Goal: Task Accomplishment & Management: Complete application form

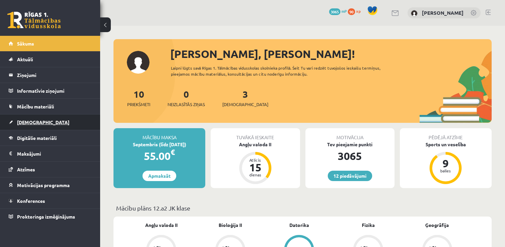
scroll to position [102, 0]
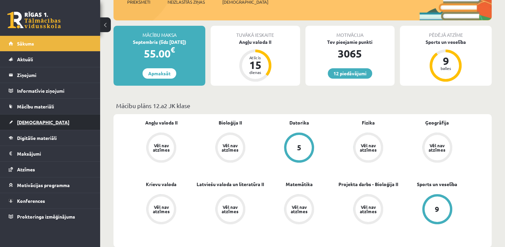
click at [50, 119] on link "[DEMOGRAPHIC_DATA]" at bounding box center [50, 121] width 83 height 15
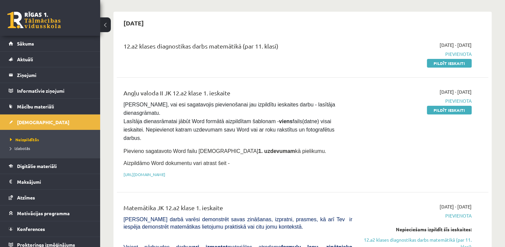
scroll to position [55, 0]
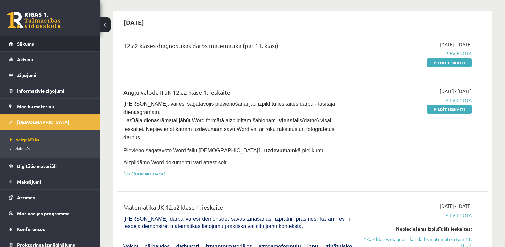
click at [43, 44] on link "Sākums" at bounding box center [50, 43] width 83 height 15
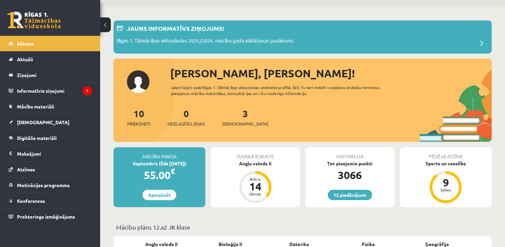
scroll to position [21, 0]
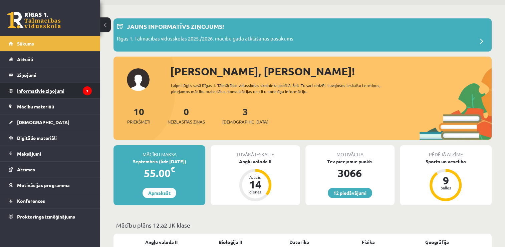
click at [44, 89] on legend "Informatīvie ziņojumi 1" at bounding box center [54, 90] width 75 height 15
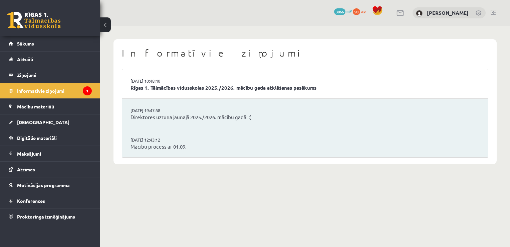
click at [218, 84] on li "[DATE] 10:48:40 Rīgas 1. Tālmācības vidusskolas 2025./2026. mācību gada atklāša…" at bounding box center [305, 83] width 366 height 29
drag, startPoint x: 220, startPoint y: 92, endPoint x: 215, endPoint y: 85, distance: 8.4
click at [215, 85] on li "[DATE] 10:48:40 Rīgas 1. Tālmācības vidusskolas 2025./2026. mācību gada atklāša…" at bounding box center [305, 83] width 366 height 29
drag, startPoint x: 215, startPoint y: 85, endPoint x: 209, endPoint y: 81, distance: 7.2
click at [209, 81] on li "[DATE] 10:48:40 Rīgas 1. Tālmācības vidusskolas 2025./2026. mācību gada atklāša…" at bounding box center [305, 83] width 366 height 29
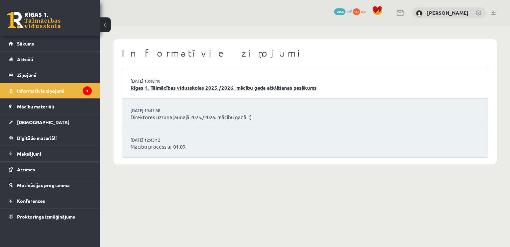
click at [207, 88] on link "Rīgas 1. Tālmācības vidusskolas 2025./2026. mācību gada atklāšanas pasākums" at bounding box center [305, 88] width 349 height 8
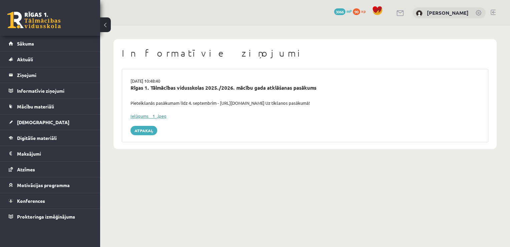
click at [147, 116] on link "Ielūgums__1_.jpeg" at bounding box center [149, 116] width 36 height 6
click at [311, 15] on div "0 Dāvanas 3066 mP 90 xp Paula Svilāne" at bounding box center [305, 13] width 410 height 26
click at [57, 107] on link "Mācību materiāli" at bounding box center [50, 106] width 83 height 15
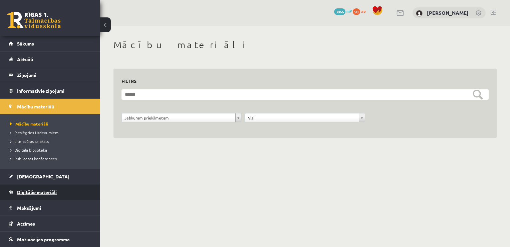
click at [43, 193] on span "Digitālie materiāli" at bounding box center [37, 192] width 40 height 6
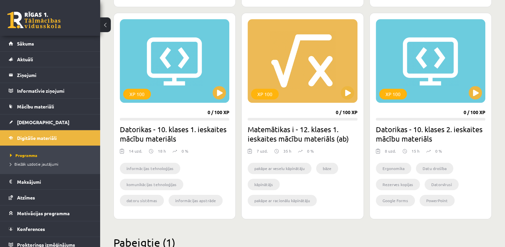
scroll to position [601, 0]
click at [292, 59] on div "XP 100" at bounding box center [303, 61] width 110 height 84
click at [56, 110] on link "Mācību materiāli" at bounding box center [50, 106] width 83 height 15
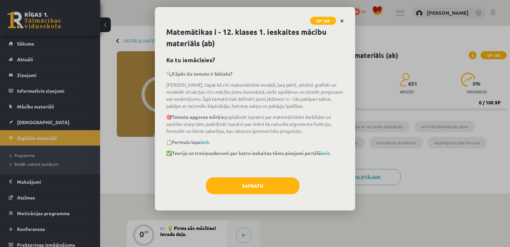
click at [343, 21] on icon "Close" at bounding box center [342, 21] width 4 height 5
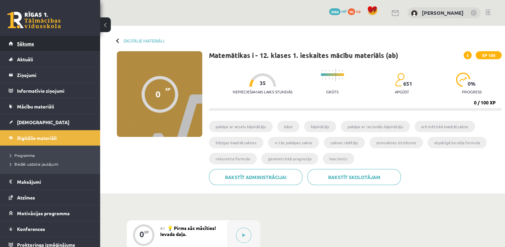
click at [45, 45] on link "Sākums" at bounding box center [50, 43] width 83 height 15
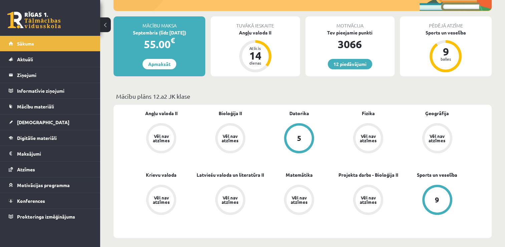
scroll to position [112, 0]
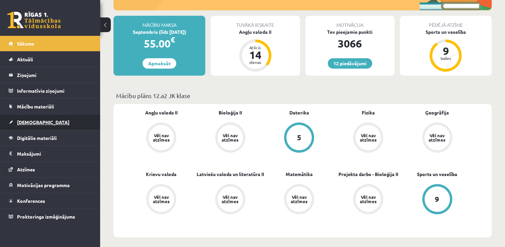
click at [58, 121] on link "[DEMOGRAPHIC_DATA]" at bounding box center [50, 121] width 83 height 15
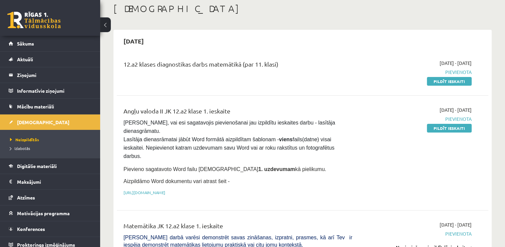
scroll to position [35, 0]
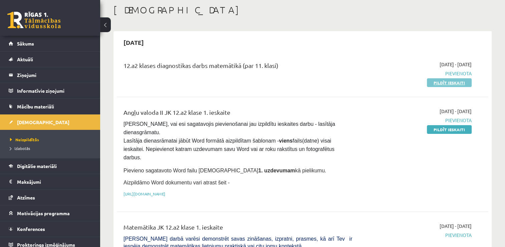
click at [443, 84] on link "Pildīt ieskaiti" at bounding box center [449, 82] width 45 height 9
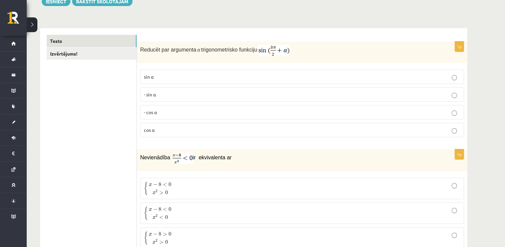
scroll to position [99, 0]
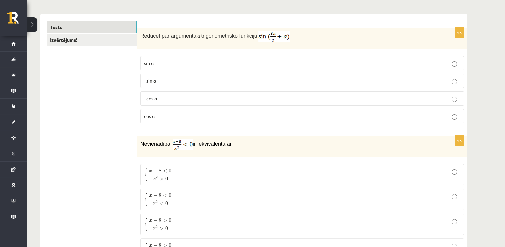
click at [194, 98] on p "- cos ⁡α" at bounding box center [302, 98] width 317 height 7
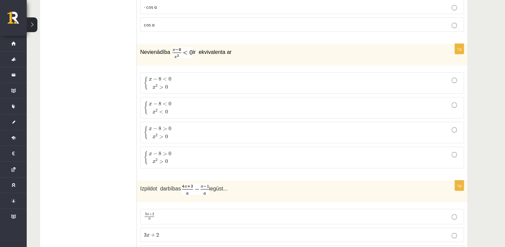
scroll to position [191, 0]
click at [192, 81] on p "{ x − 8 < 0 x 2 > 0 { x − 8 < 0 x 2 > 0" at bounding box center [302, 82] width 317 height 14
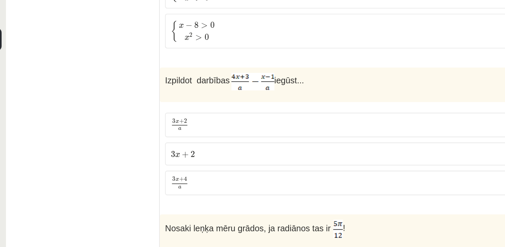
scroll to position [327, 0]
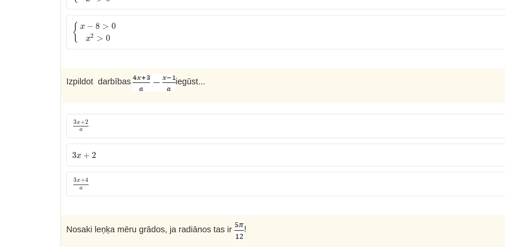
click at [167, 120] on label "3 x + 4 a 3 x + 4 a" at bounding box center [302, 116] width 324 height 16
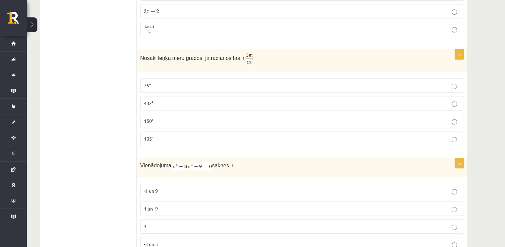
scroll to position [416, 0]
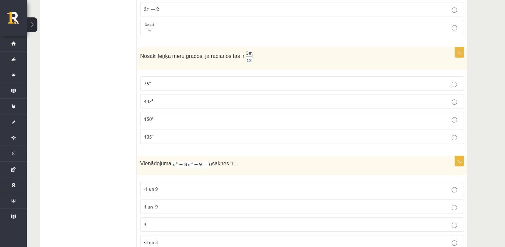
click at [211, 80] on p "75°" at bounding box center [302, 83] width 317 height 7
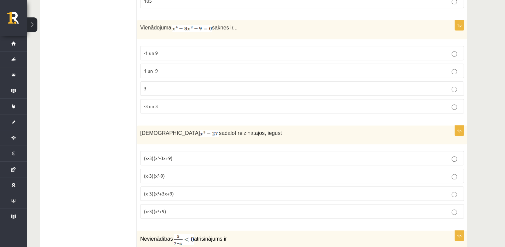
scroll to position [552, 0]
click at [171, 106] on label "-3 un 3" at bounding box center [302, 105] width 324 height 14
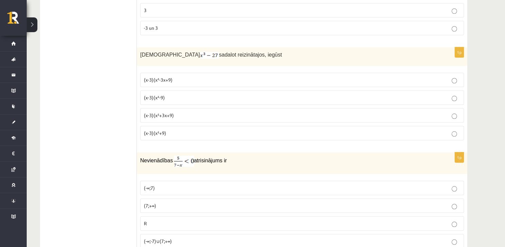
scroll to position [640, 0]
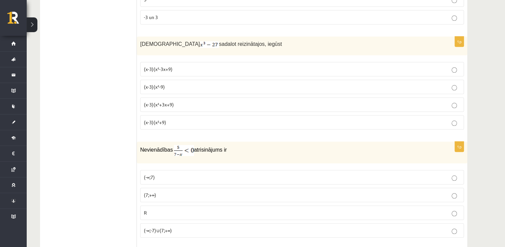
click at [187, 102] on p "(x-3)(x²+3x+9)" at bounding box center [302, 104] width 317 height 7
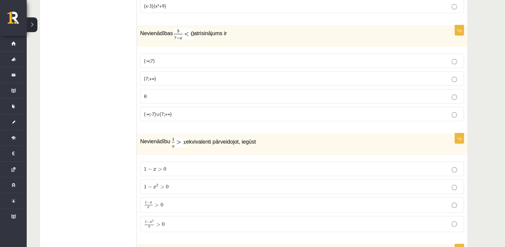
scroll to position [758, 0]
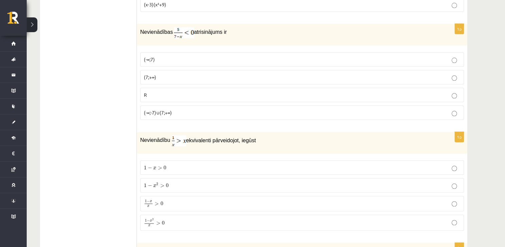
click at [216, 73] on p "(7;+∞)" at bounding box center [302, 76] width 317 height 7
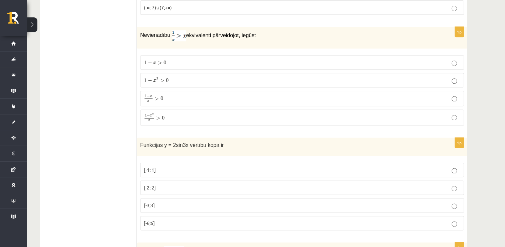
scroll to position [864, 0]
click at [186, 75] on p "1 − x 2 > 0 1 − x 2 > 0" at bounding box center [302, 78] width 317 height 7
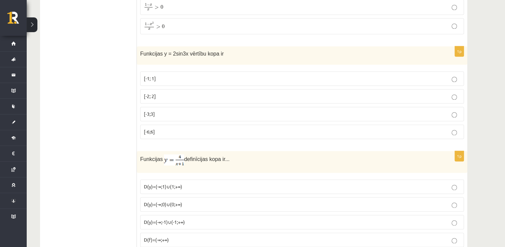
scroll to position [955, 0]
click at [171, 91] on p "[-2; 2]" at bounding box center [302, 94] width 317 height 7
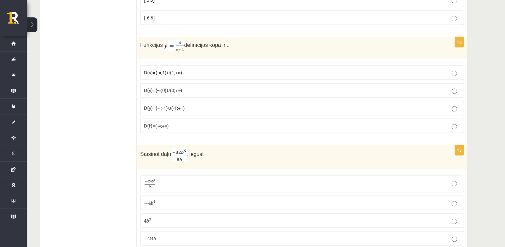
scroll to position [1069, 0]
click at [193, 103] on p "D(y)=(-∞;-1)∪(-1;+∞)" at bounding box center [302, 106] width 317 height 7
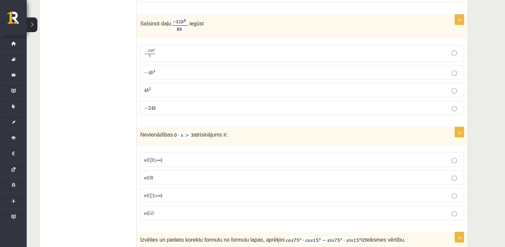
scroll to position [1196, 0]
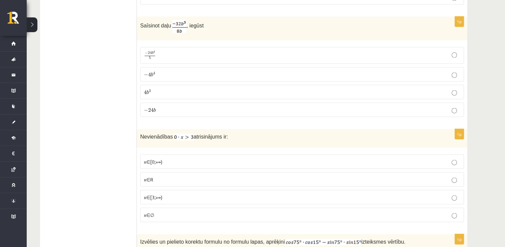
click at [202, 73] on label "− 4 b 4 − 4 b 4" at bounding box center [302, 74] width 324 height 14
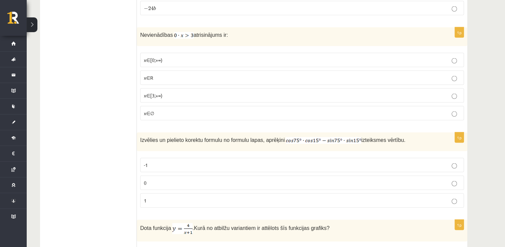
scroll to position [1303, 0]
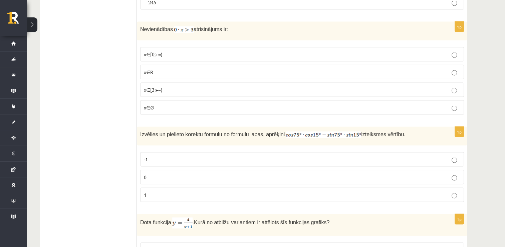
click at [173, 107] on label "x∈∅" at bounding box center [302, 107] width 324 height 14
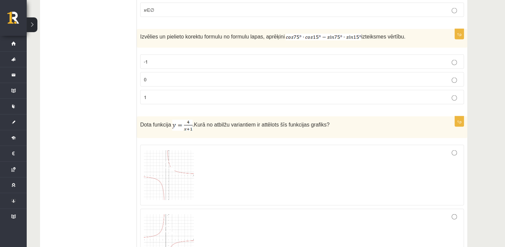
scroll to position [1394, 0]
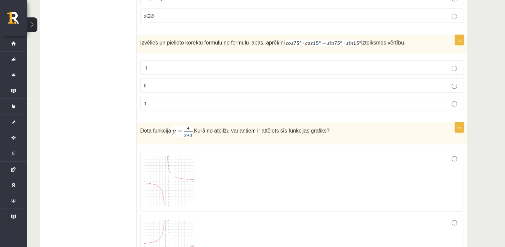
click at [303, 82] on p "0" at bounding box center [302, 85] width 317 height 7
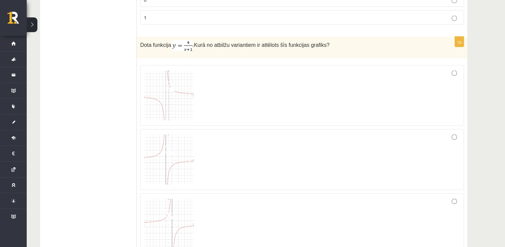
scroll to position [1477, 0]
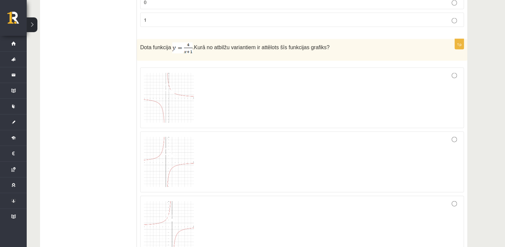
click at [189, 97] on img at bounding box center [169, 98] width 50 height 50
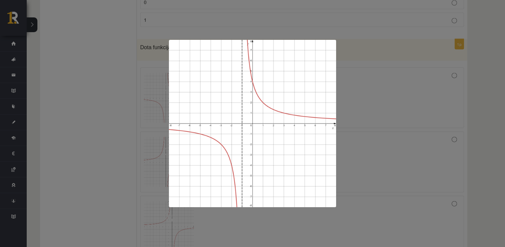
click at [372, 78] on div at bounding box center [252, 123] width 505 height 247
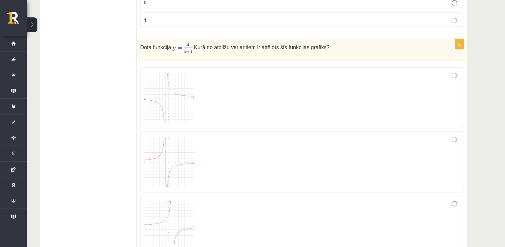
click at [372, 78] on div at bounding box center [302, 97] width 317 height 53
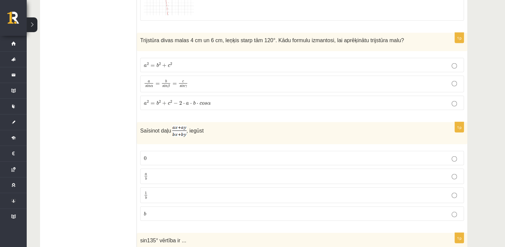
scroll to position [1777, 0]
click at [362, 99] on p "a 2 = b 2 + c 2 − 2 ⋅ a ⋅ b ⋅ c o s α a 2 = b 2 + c 2 − 2 ⋅ a ⋅ b ⋅ c o s α" at bounding box center [302, 102] width 317 height 7
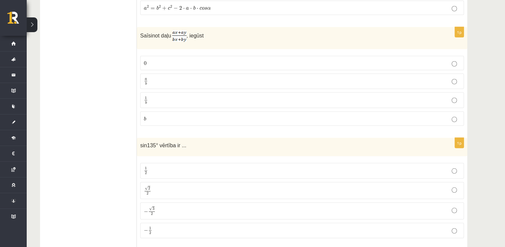
scroll to position [1871, 0]
click at [230, 78] on p "a b a b" at bounding box center [302, 82] width 317 height 8
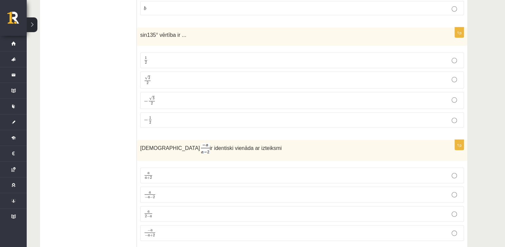
scroll to position [1982, 0]
click at [230, 76] on p "√ 2 2 2 2" at bounding box center [302, 81] width 317 height 10
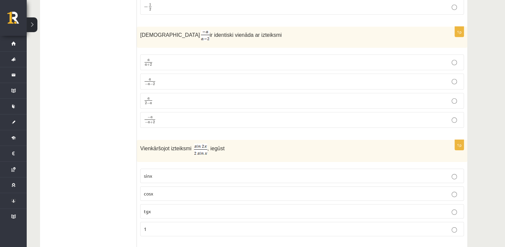
scroll to position [2098, 0]
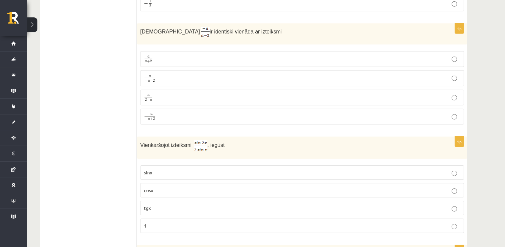
click at [166, 112] on p "− a − a + 2 − a − a + 2" at bounding box center [302, 116] width 317 height 9
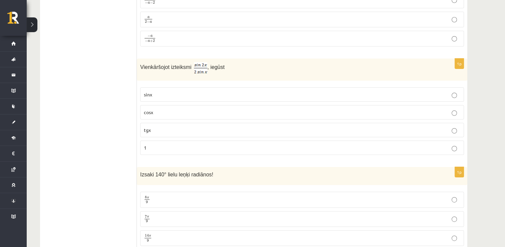
scroll to position [2166, 0]
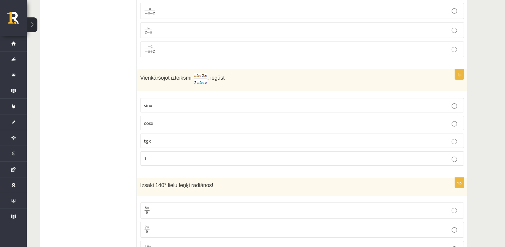
click at [182, 119] on p "cosx" at bounding box center [302, 122] width 317 height 7
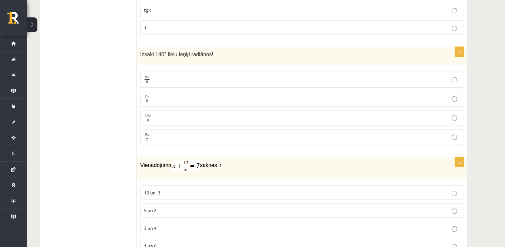
scroll to position [2298, 0]
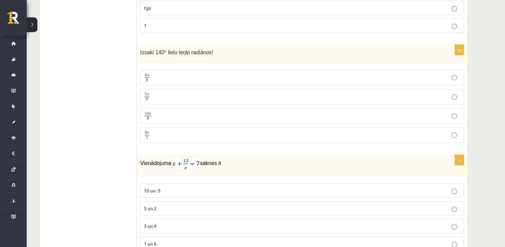
click at [195, 222] on p "3 un 4" at bounding box center [302, 225] width 317 height 7
click at [176, 93] on p "7 π 9 7 π 9" at bounding box center [302, 97] width 317 height 8
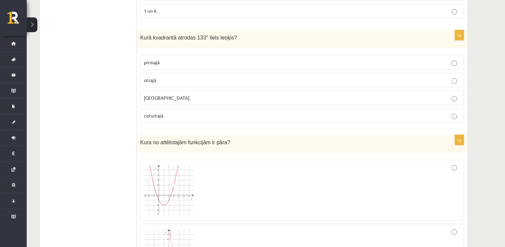
scroll to position [2534, 0]
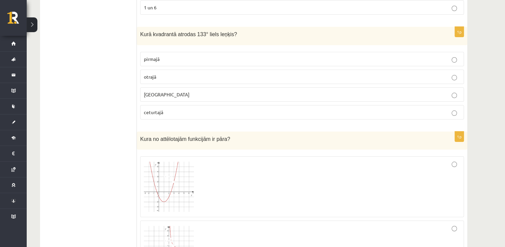
click at [167, 73] on p "otrajā" at bounding box center [302, 76] width 317 height 7
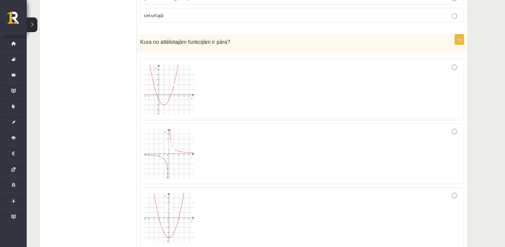
scroll to position [2633, 0]
click at [225, 197] on div at bounding box center [302, 215] width 317 height 53
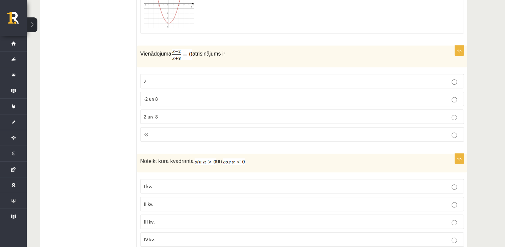
scroll to position [2849, 0]
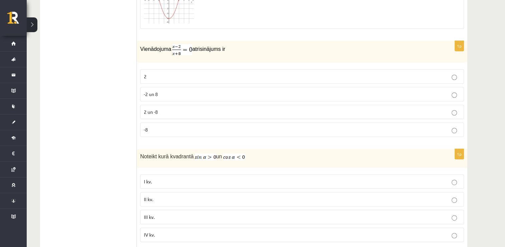
click at [168, 71] on fieldset "2 -2 un 8 2 un -8 -8" at bounding box center [302, 102] width 324 height 73
click at [166, 73] on p "2" at bounding box center [302, 76] width 317 height 7
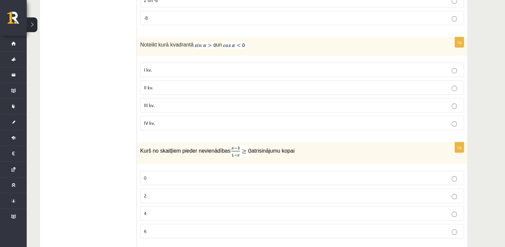
scroll to position [2962, 0]
click at [164, 83] on p "II kv." at bounding box center [302, 86] width 317 height 7
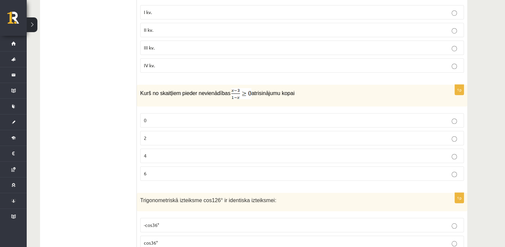
scroll to position [3019, 0]
click at [182, 134] on p "2" at bounding box center [302, 137] width 317 height 7
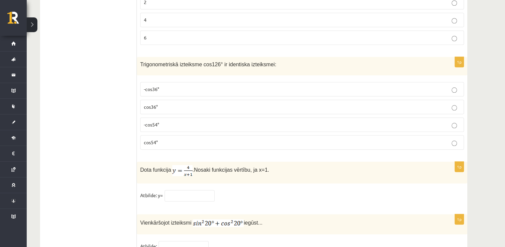
scroll to position [3160, 0]
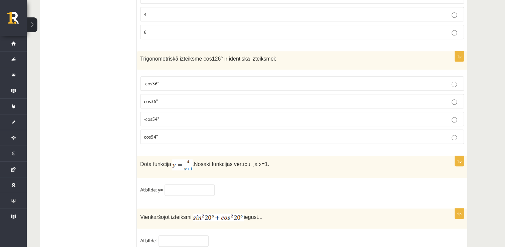
drag, startPoint x: 68, startPoint y: 106, endPoint x: 69, endPoint y: 65, distance: 41.4
click at [172, 115] on p "-cos54°" at bounding box center [302, 118] width 317 height 7
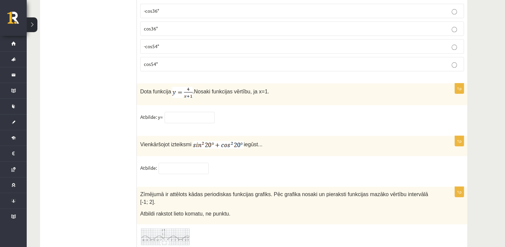
scroll to position [3252, 0]
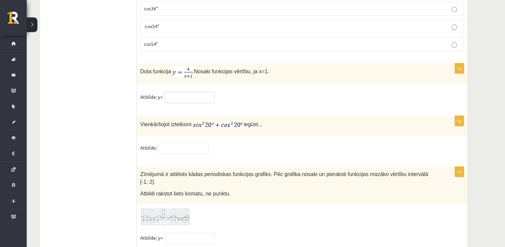
click at [185, 92] on input "text" at bounding box center [190, 97] width 50 height 11
type input "*"
click at [180, 142] on input "text" at bounding box center [184, 147] width 50 height 11
type input "*"
click at [178, 232] on input "text" at bounding box center [190, 237] width 50 height 11
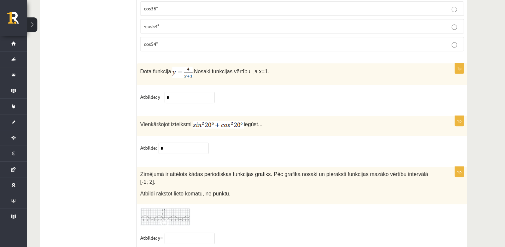
click at [280, 143] on div "1p Vienkāršojot izteiksmi iegūst... Atbilde: *" at bounding box center [302, 138] width 331 height 44
click at [179, 207] on img at bounding box center [165, 216] width 50 height 18
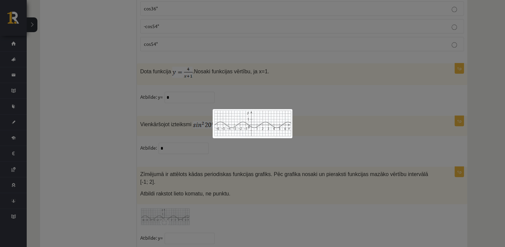
click at [226, 174] on div at bounding box center [252, 123] width 505 height 247
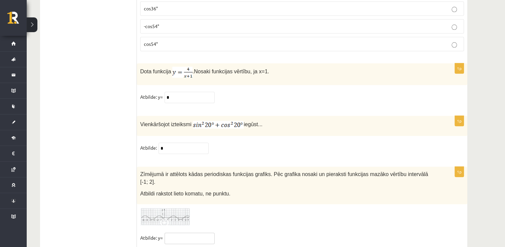
click at [194, 232] on input "text" at bounding box center [190, 237] width 50 height 11
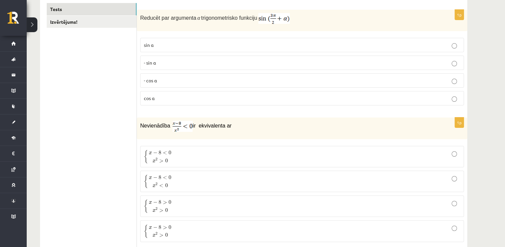
scroll to position [0, 0]
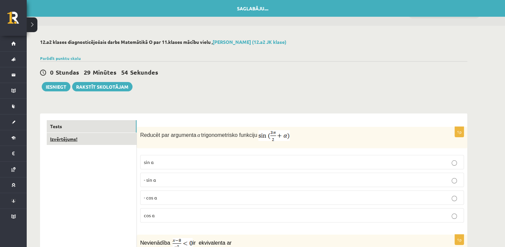
type input "****"
click at [103, 139] on link "Izvērtējums!" at bounding box center [92, 139] width 90 height 12
click at [388, 78] on div "0 Stundas 29 Minūtes 30 Sekundes Saglabāju.... Iesniegt Rakstīt skolotājam" at bounding box center [254, 76] width 428 height 30
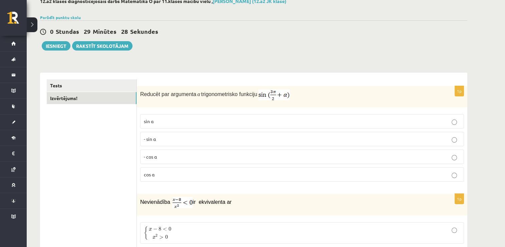
scroll to position [41, 0]
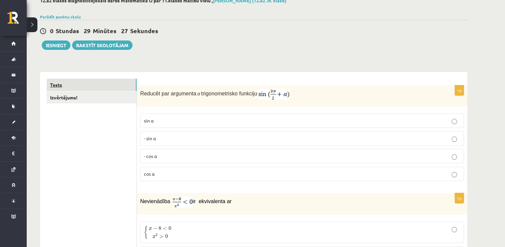
click at [86, 85] on link "Tests" at bounding box center [92, 84] width 90 height 12
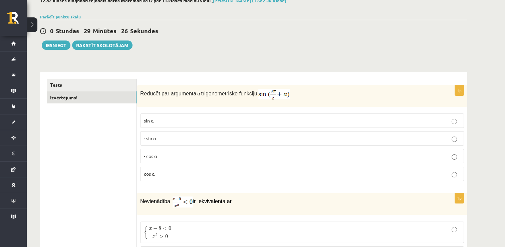
click at [93, 97] on link "Izvērtējums!" at bounding box center [92, 97] width 90 height 12
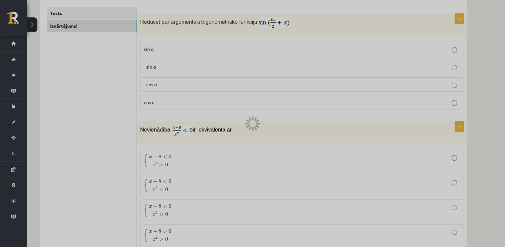
scroll to position [0, 0]
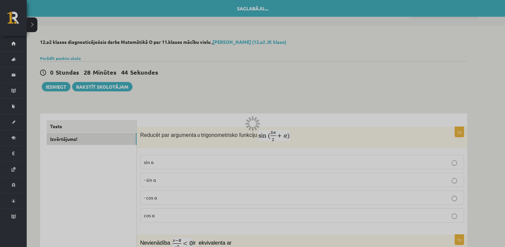
click at [84, 140] on div at bounding box center [252, 123] width 505 height 247
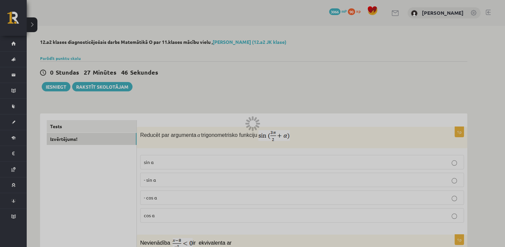
click at [306, 91] on div at bounding box center [252, 123] width 505 height 247
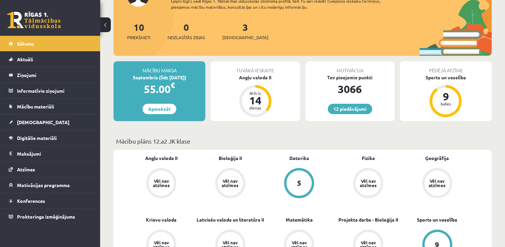
scroll to position [73, 0]
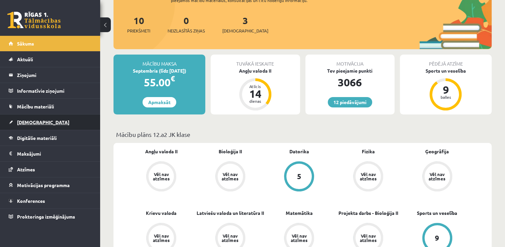
click at [75, 117] on link "[DEMOGRAPHIC_DATA]" at bounding box center [50, 121] width 83 height 15
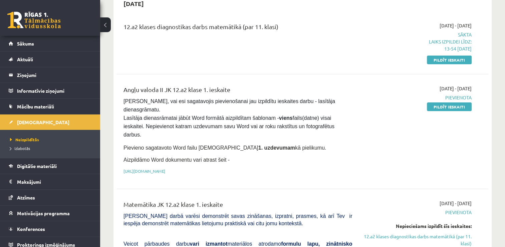
scroll to position [1, 0]
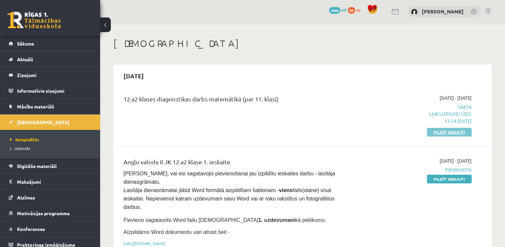
click at [462, 130] on link "Pildīt ieskaiti" at bounding box center [449, 132] width 45 height 9
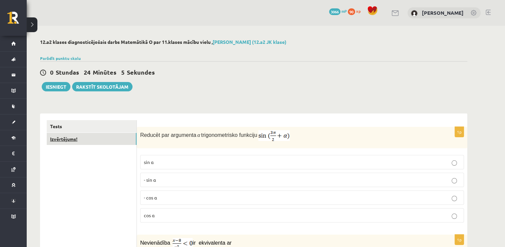
click at [106, 138] on link "Izvērtējums!" at bounding box center [92, 139] width 90 height 12
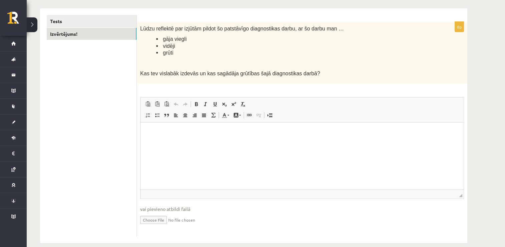
scroll to position [114, 0]
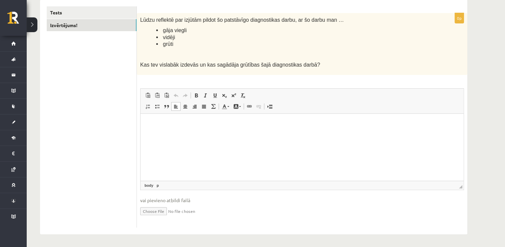
click at [201, 134] on html at bounding box center [302, 124] width 323 height 20
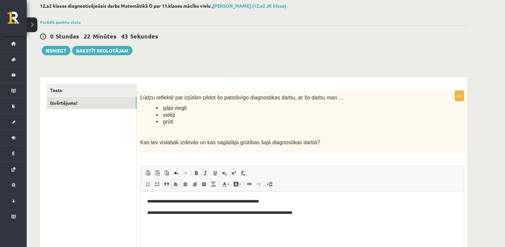
scroll to position [36, 0]
click at [59, 53] on button "Iesniegt" at bounding box center [56, 50] width 29 height 9
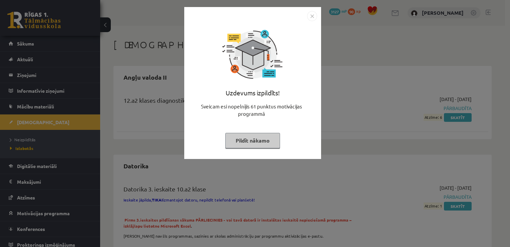
click at [272, 138] on button "Pildīt nākamo" at bounding box center [252, 140] width 55 height 15
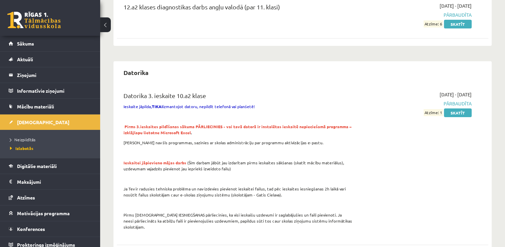
scroll to position [97, 0]
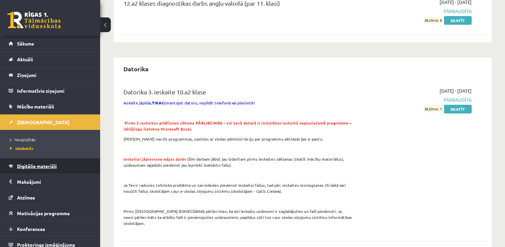
click at [56, 167] on span "Digitālie materiāli" at bounding box center [37, 166] width 40 height 6
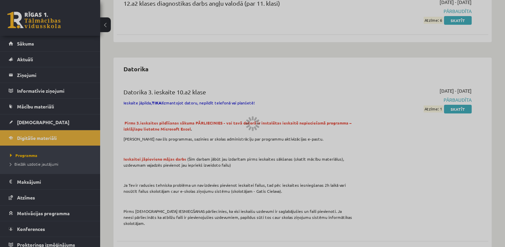
click at [28, 123] on div at bounding box center [252, 123] width 505 height 247
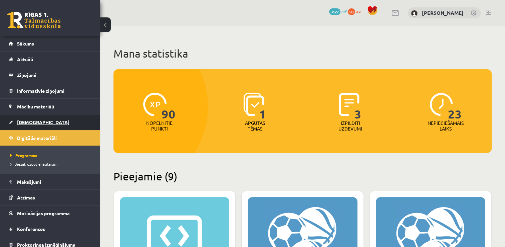
click at [28, 122] on span "[DEMOGRAPHIC_DATA]" at bounding box center [43, 122] width 52 height 6
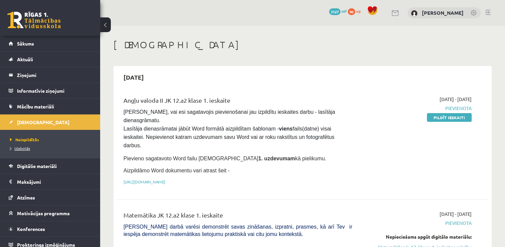
click at [19, 148] on span "Izlabotās" at bounding box center [20, 147] width 20 height 5
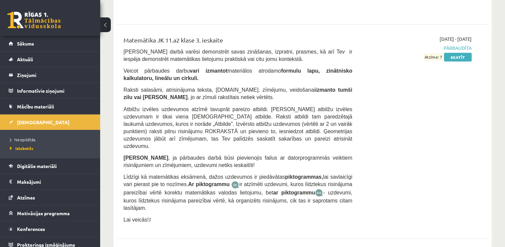
scroll to position [4325, 0]
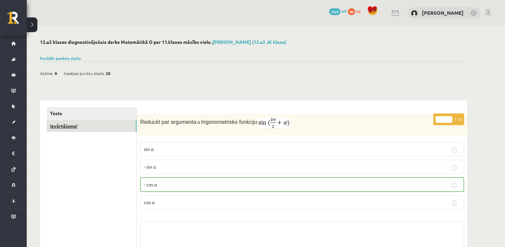
click at [101, 125] on link "Izvērtējums!" at bounding box center [92, 126] width 90 height 12
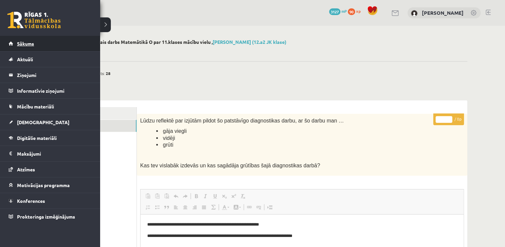
click at [34, 42] on link "Sākums" at bounding box center [50, 43] width 83 height 15
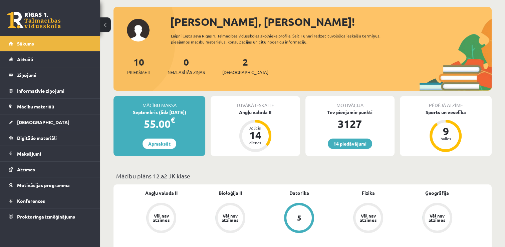
scroll to position [39, 0]
